Goal: Task Accomplishment & Management: Manage account settings

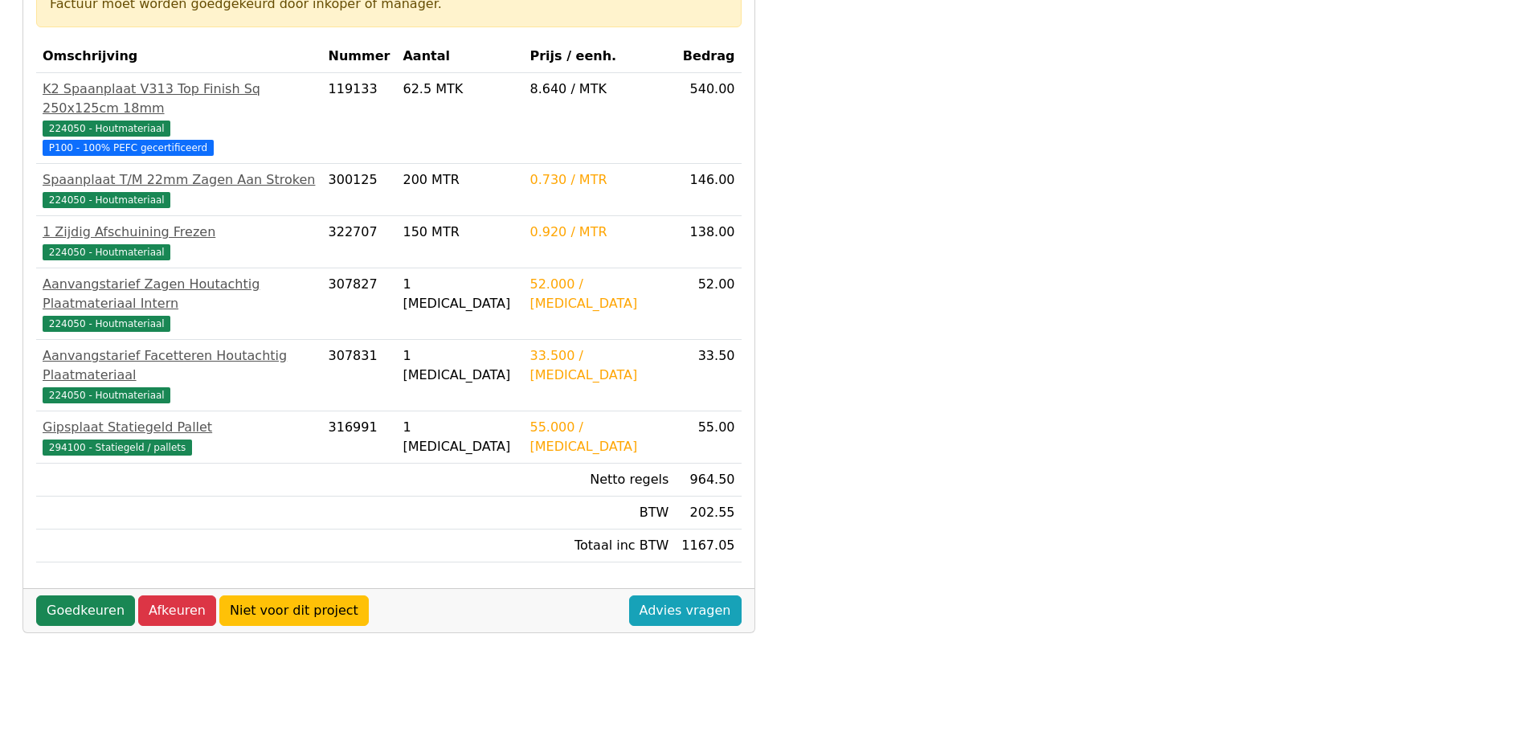
scroll to position [321, 0]
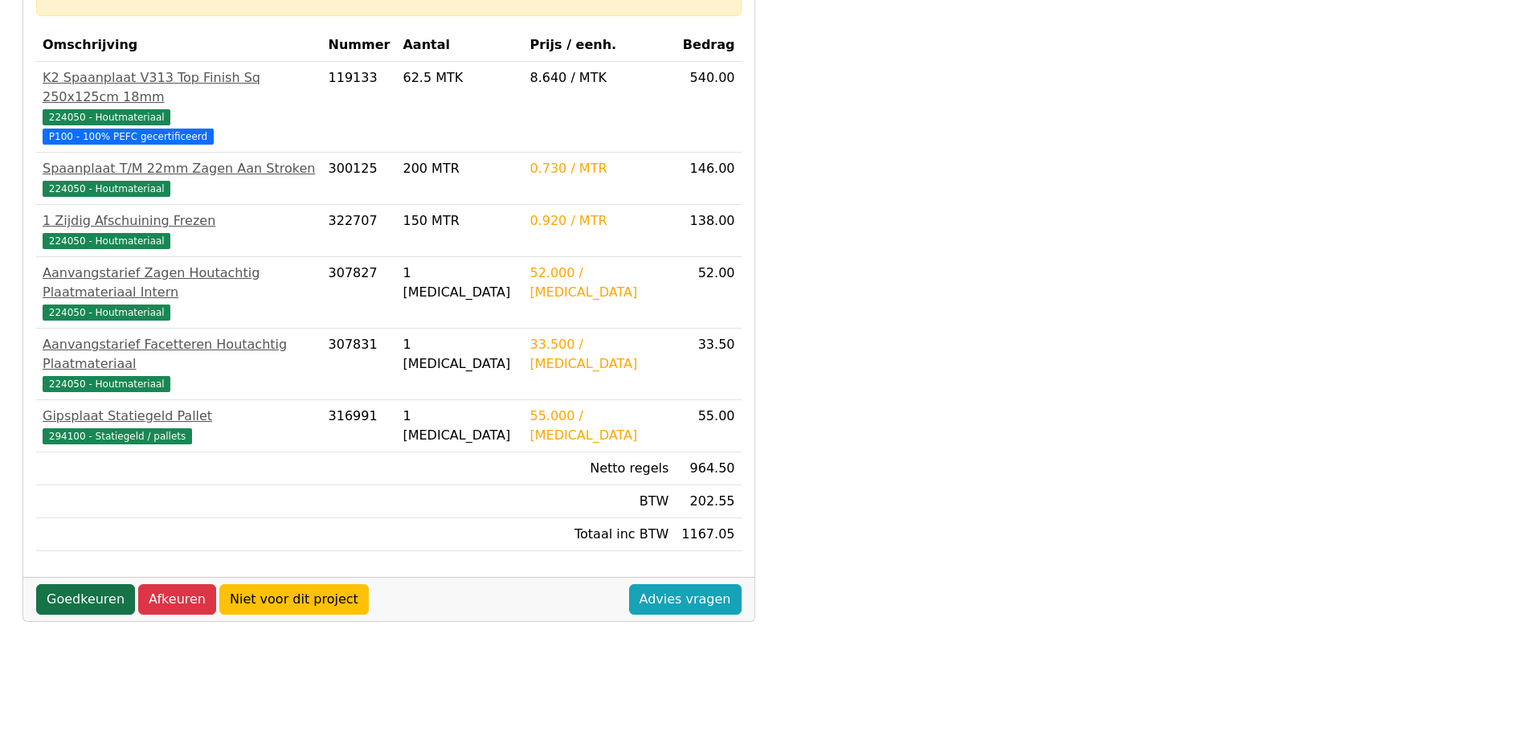
click at [72, 584] on link "Goedkeuren" at bounding box center [85, 599] width 99 height 31
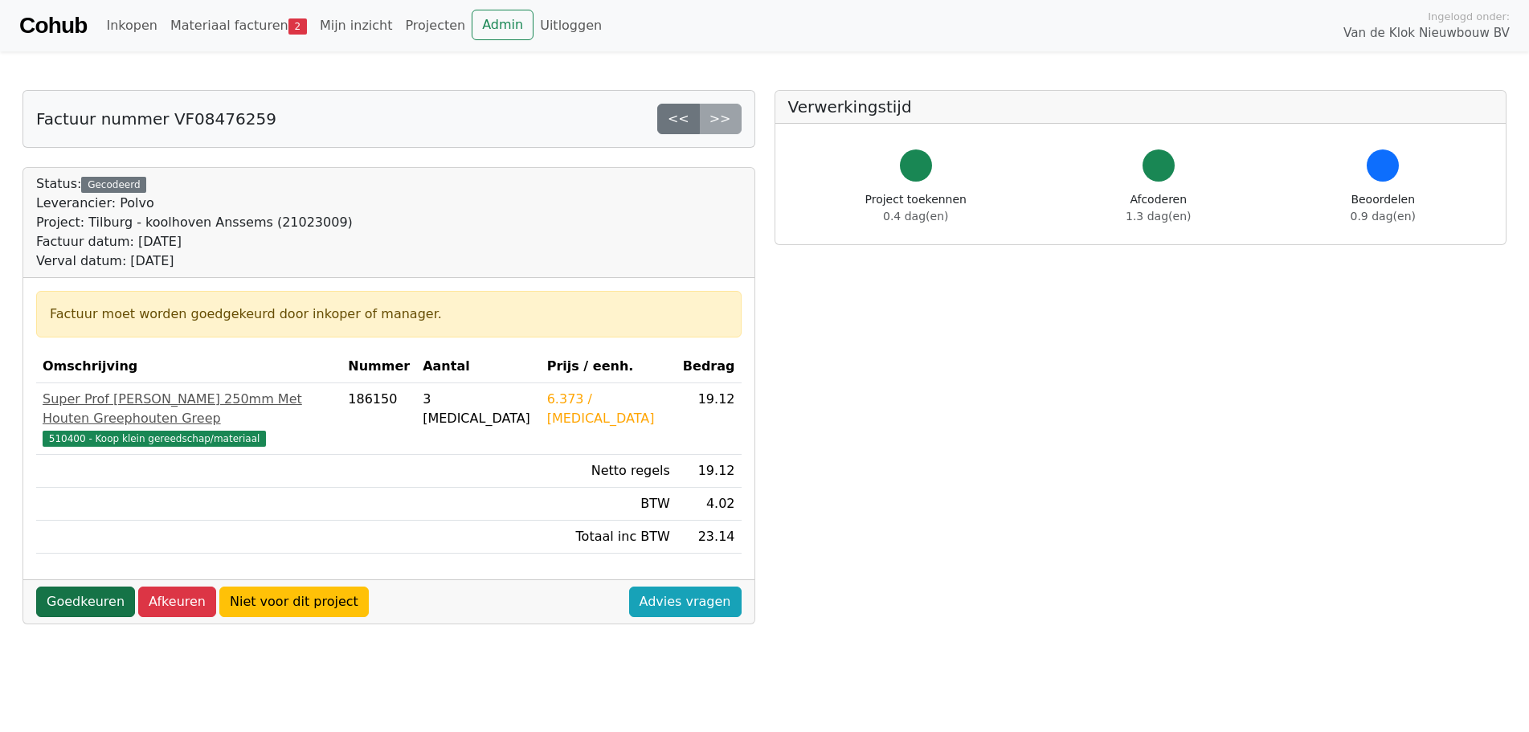
click at [78, 586] on link "Goedkeuren" at bounding box center [85, 601] width 99 height 31
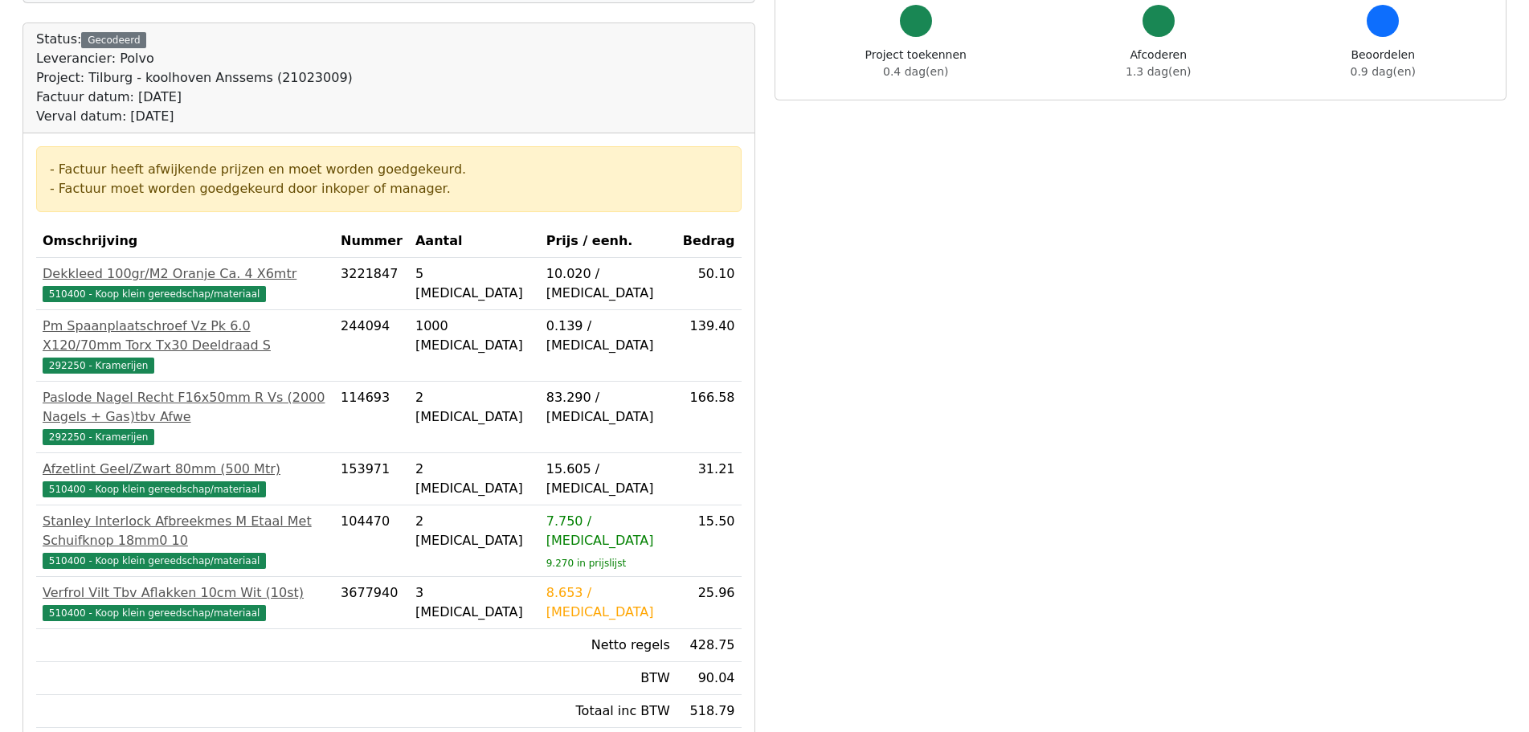
scroll to position [161, 0]
